Goal: Task Accomplishment & Management: Manage account settings

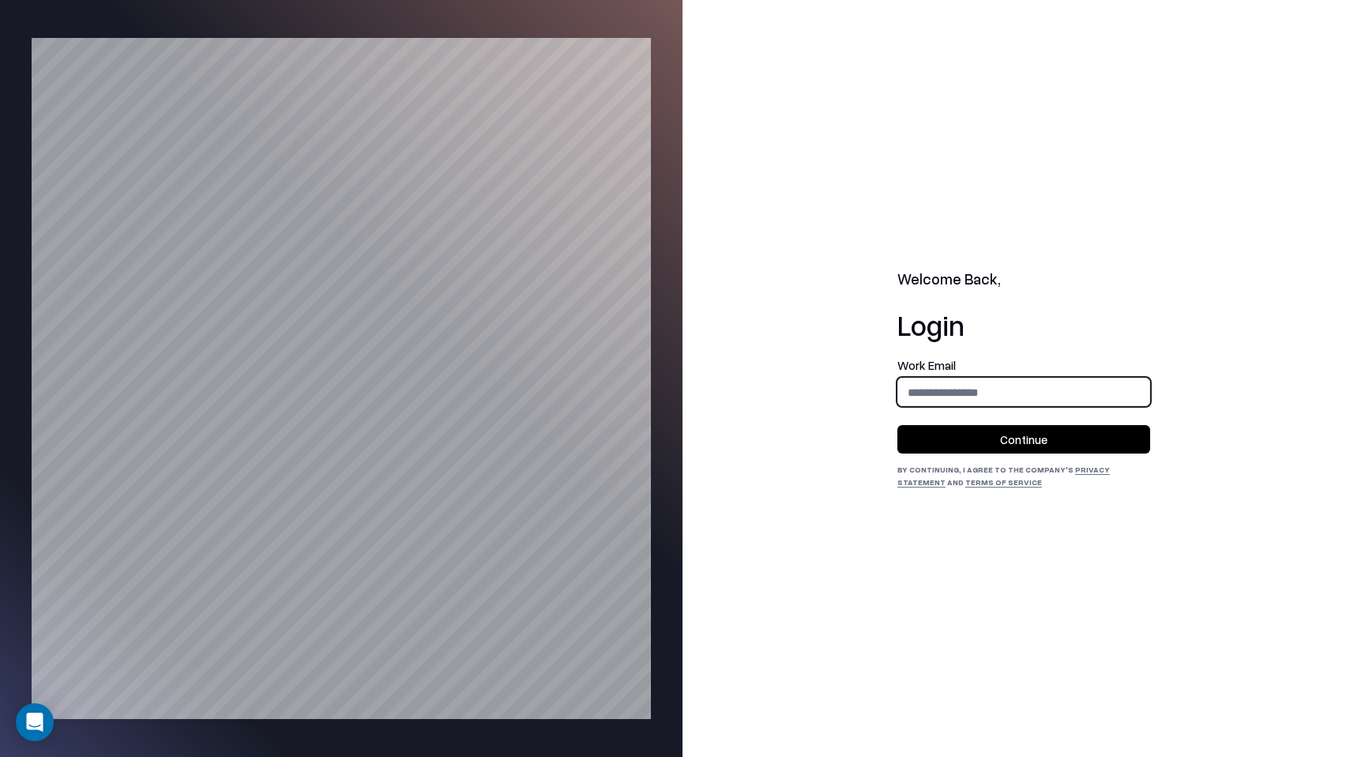
click at [963, 386] on input "email" at bounding box center [1023, 392] width 251 height 29
type input "**********"
click at [1043, 436] on button "Continue" at bounding box center [1023, 439] width 253 height 28
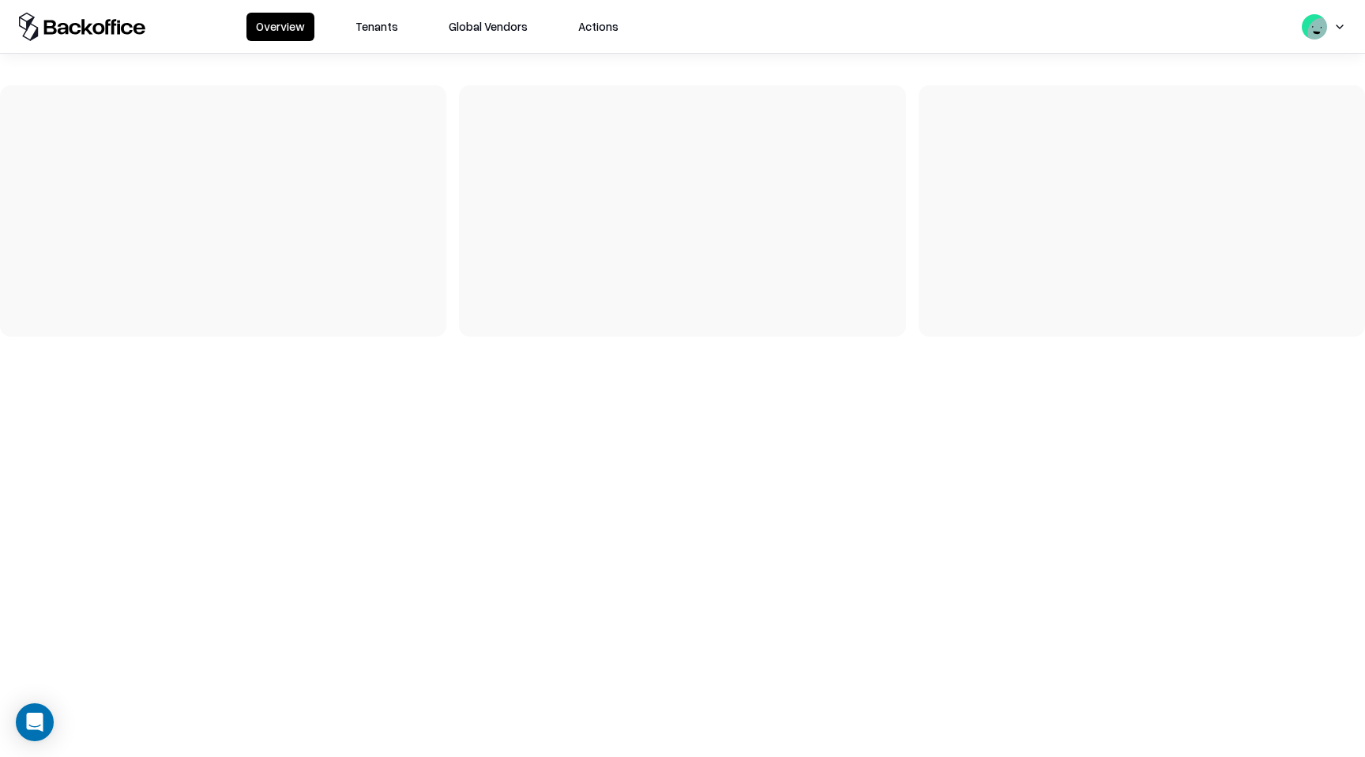
click at [382, 23] on button "Tenants" at bounding box center [377, 27] width 62 height 28
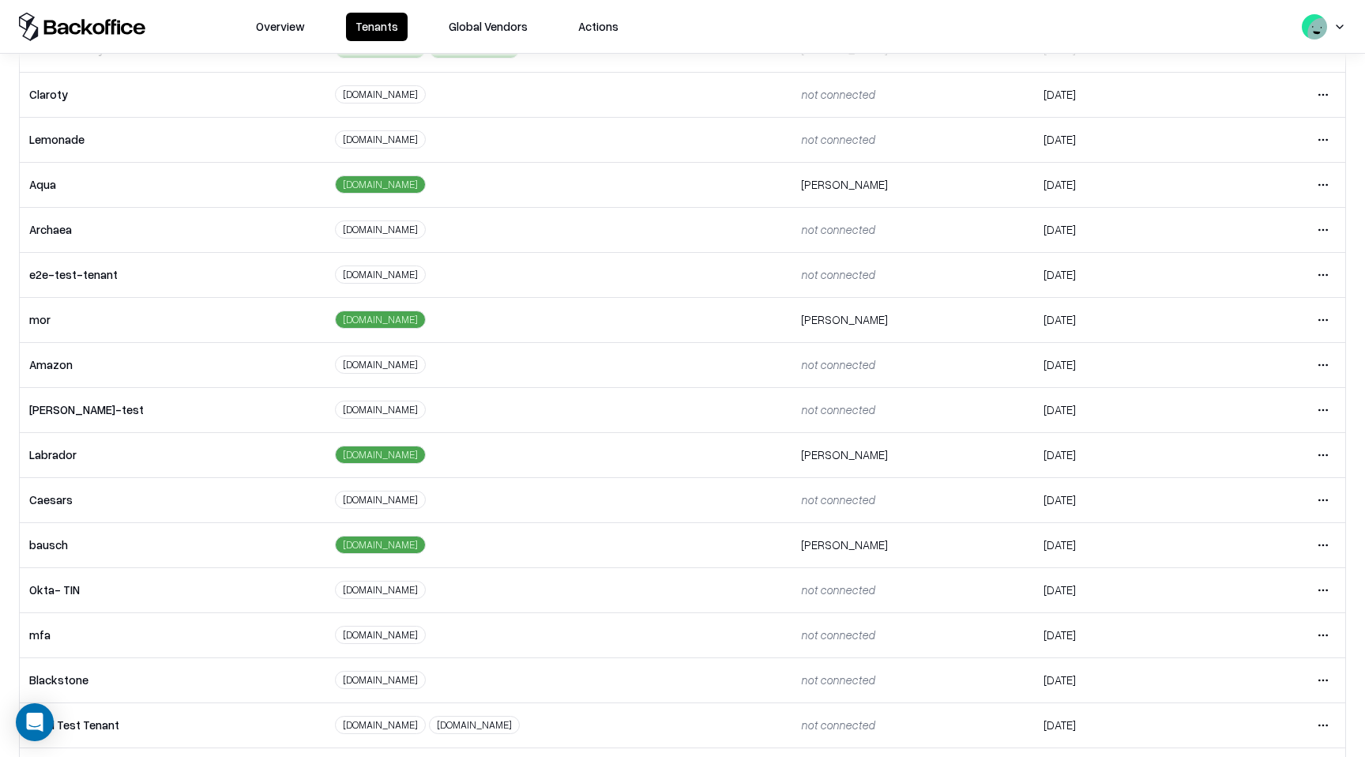
scroll to position [163, 0]
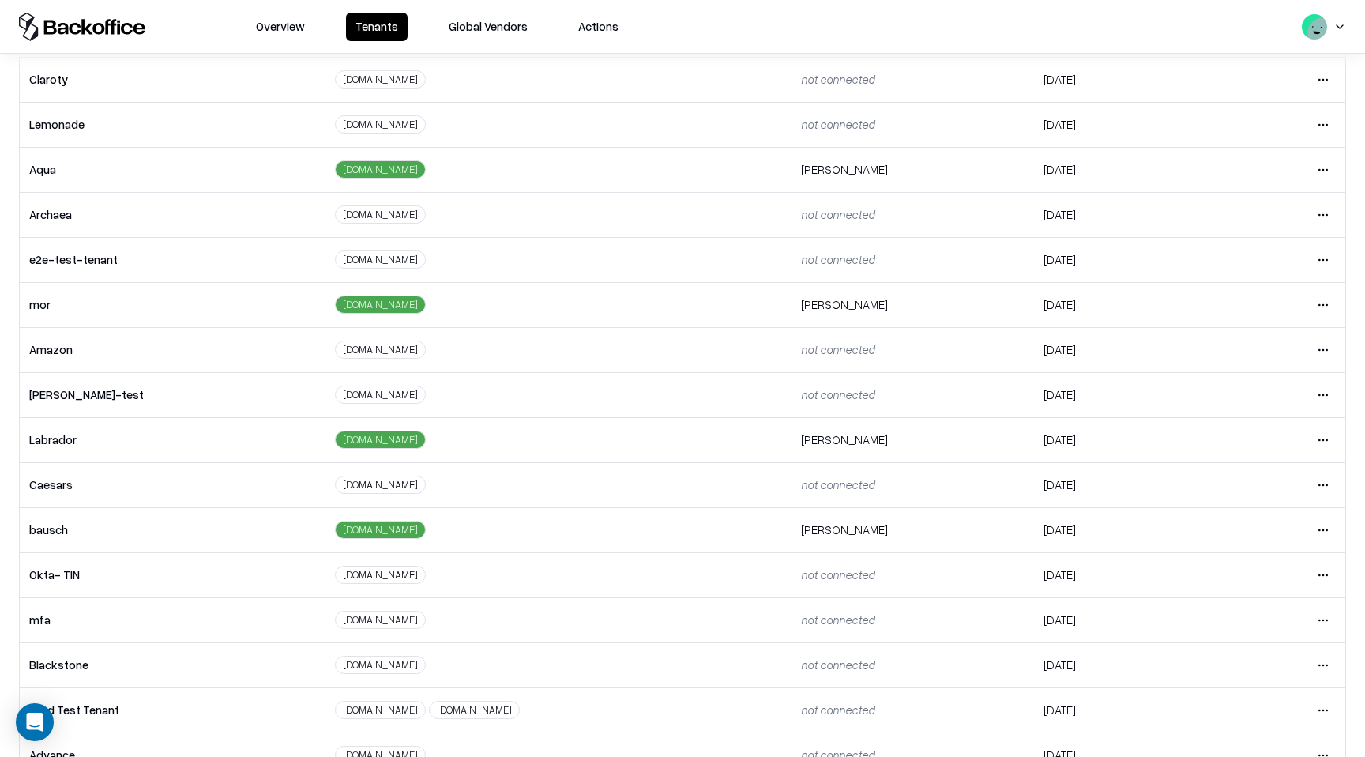
click at [118, 521] on td "bausch" at bounding box center [173, 529] width 306 height 45
click at [1327, 532] on html "Overview Tenants Global Vendors Actions Tenants Add Tenant Tenant name Domain A…" at bounding box center [682, 378] width 1365 height 757
click at [1202, 655] on div "Login to tenant" at bounding box center [1257, 662] width 171 height 32
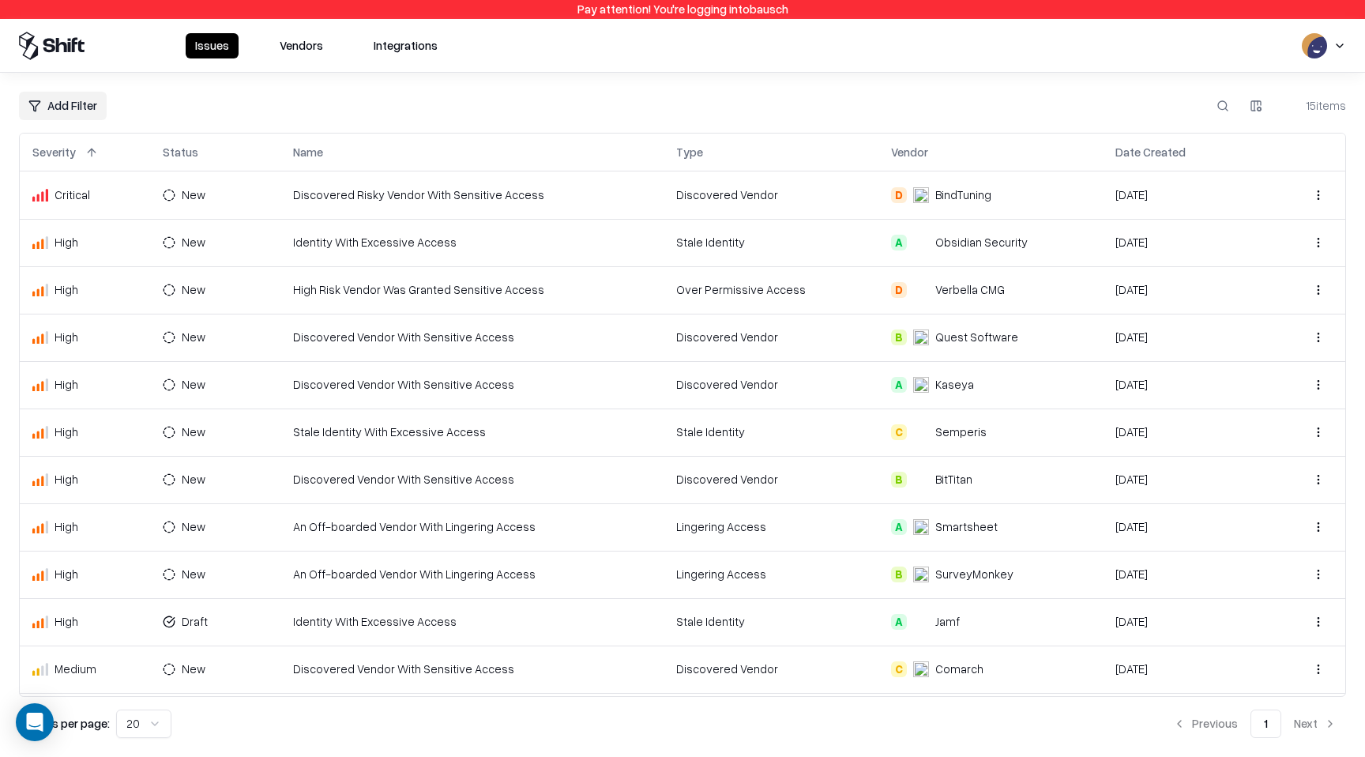
click at [310, 44] on button "Vendors" at bounding box center [301, 45] width 62 height 25
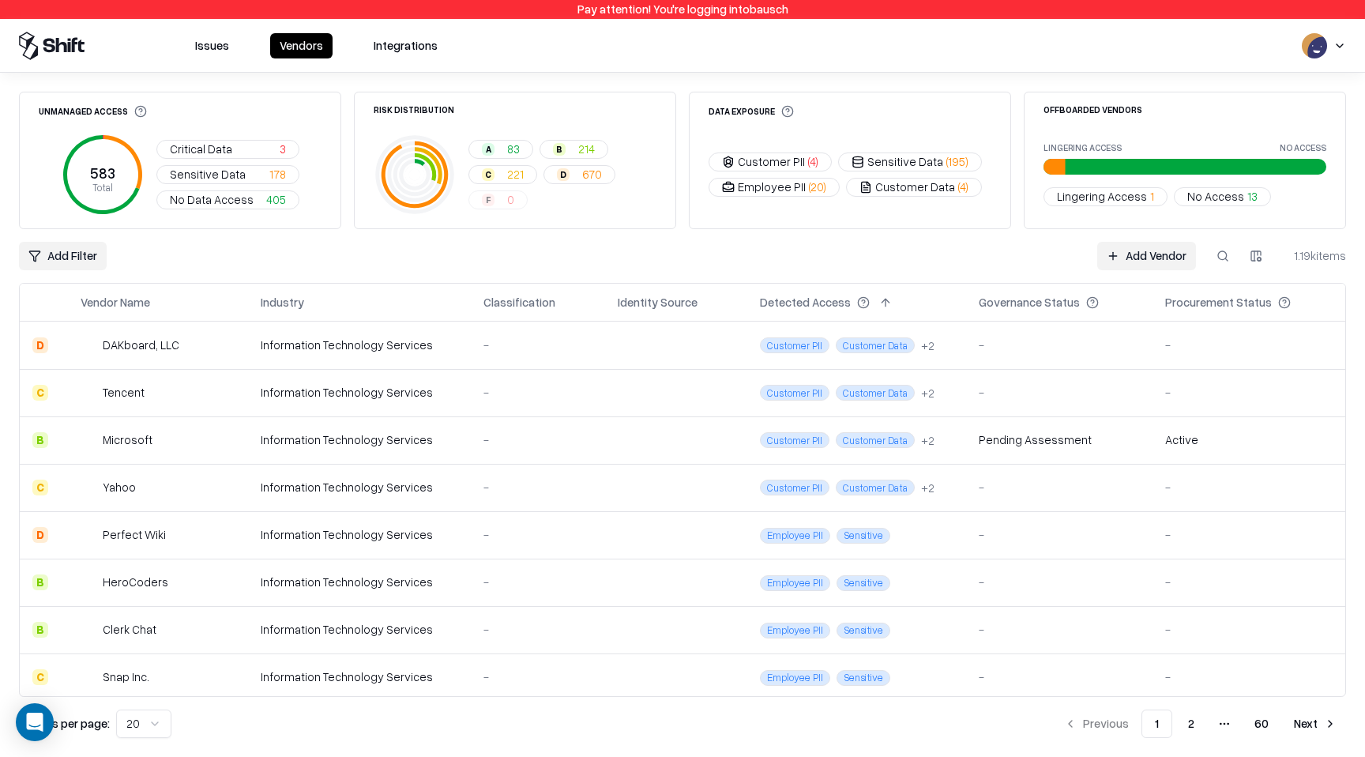
click at [55, 257] on html "Pay attention! You're logging into bausch Issues Vendors Integrations Unmanaged…" at bounding box center [682, 378] width 1365 height 757
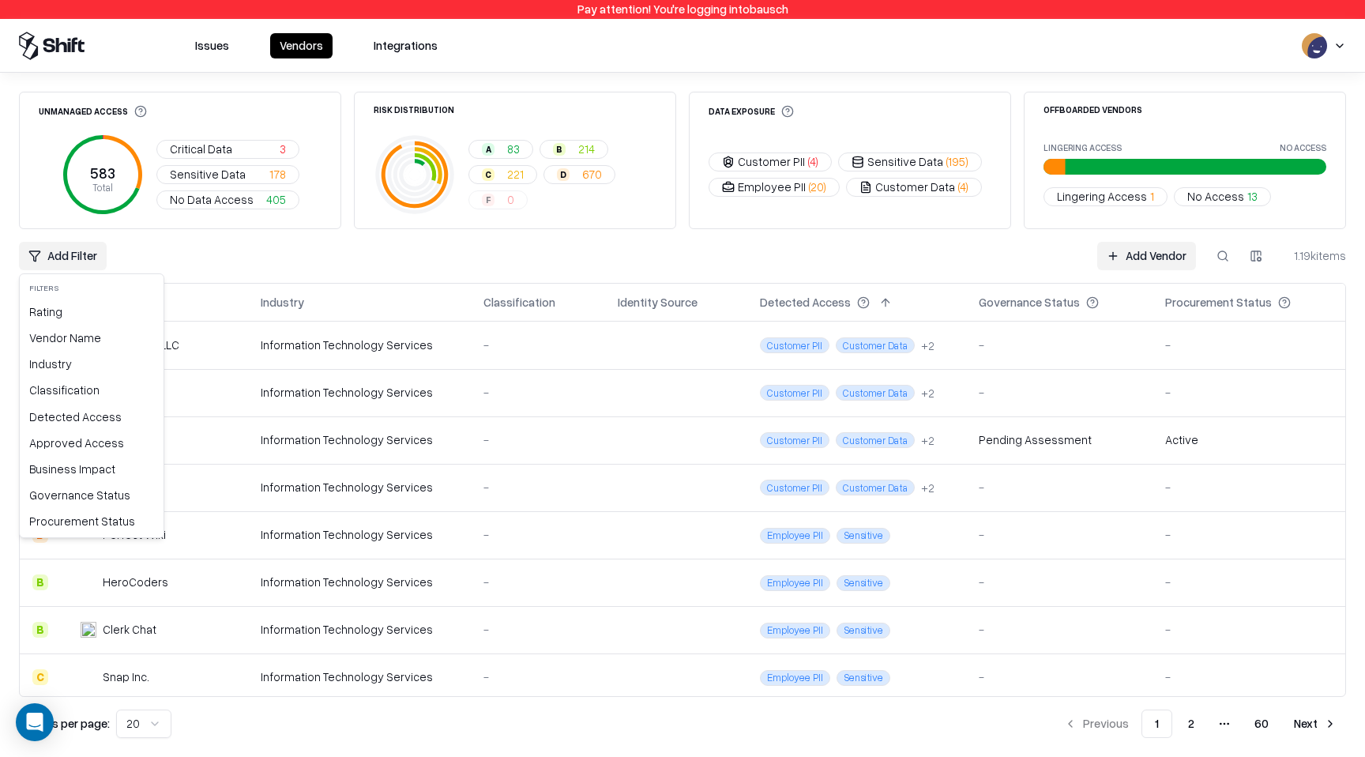
click at [229, 253] on html "Pay attention! You're logging into bausch Issues Vendors Integrations Unmanaged…" at bounding box center [682, 378] width 1365 height 757
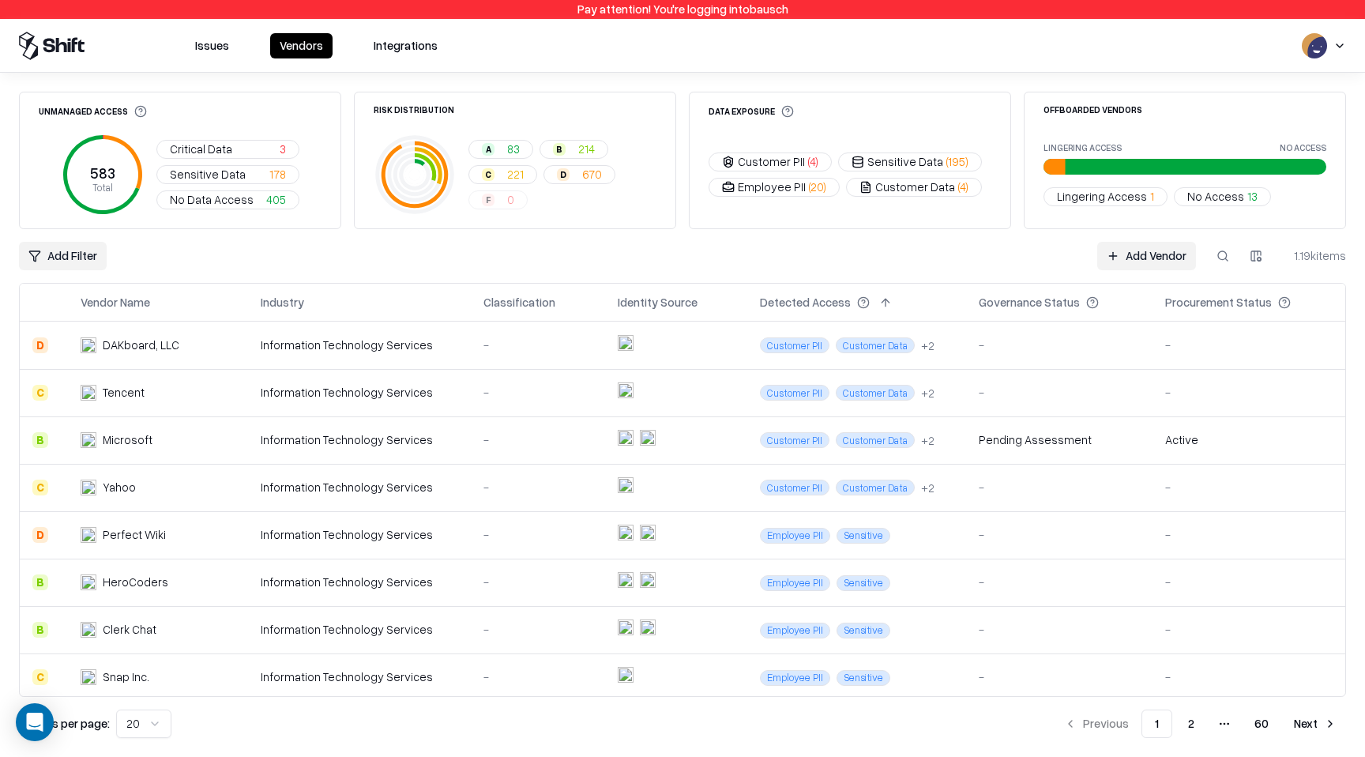
click at [224, 55] on button "Issues" at bounding box center [212, 45] width 53 height 25
